Goal: Navigation & Orientation: Find specific page/section

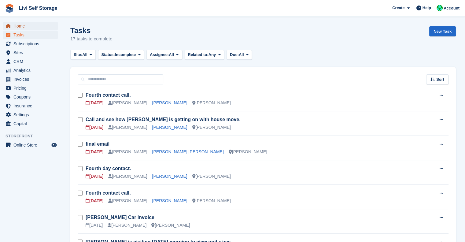
click at [20, 24] on span "Home" at bounding box center [31, 26] width 37 height 9
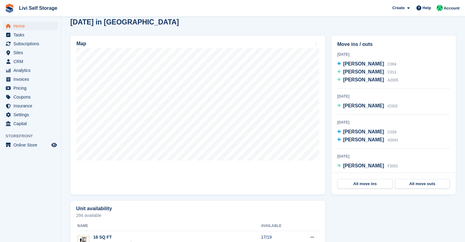
scroll to position [55, 0]
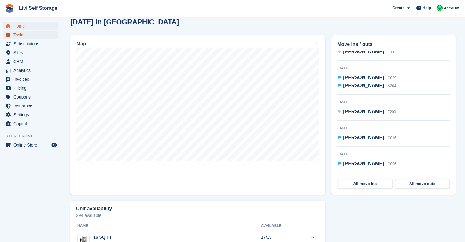
click at [20, 37] on span "Tasks" at bounding box center [31, 35] width 37 height 9
